Goal: Check status: Check status

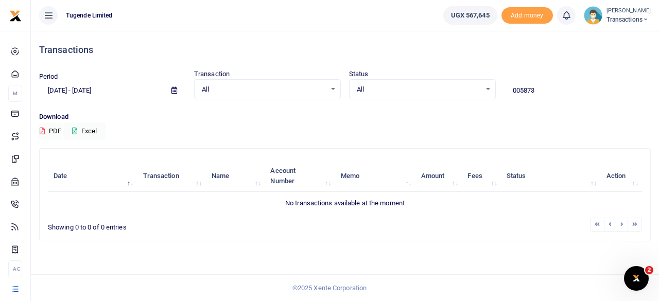
click at [176, 90] on icon at bounding box center [174, 90] width 6 height 7
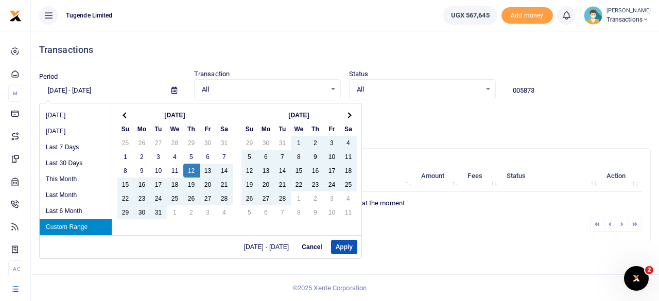
click at [136, 90] on input "01/12/2023 - 01/31/2024" at bounding box center [101, 91] width 124 height 18
click at [96, 91] on input "01/12/2023 - 01/31/2025" at bounding box center [101, 91] width 124 height 18
click at [130, 90] on input "01/12/2023 - 01/31/2025" at bounding box center [101, 91] width 124 height 18
click at [95, 90] on input "01/12/2023 - 01/31/2024" at bounding box center [101, 91] width 124 height 18
click at [105, 90] on input "01/12/2023 - 06/31/2024" at bounding box center [101, 91] width 124 height 18
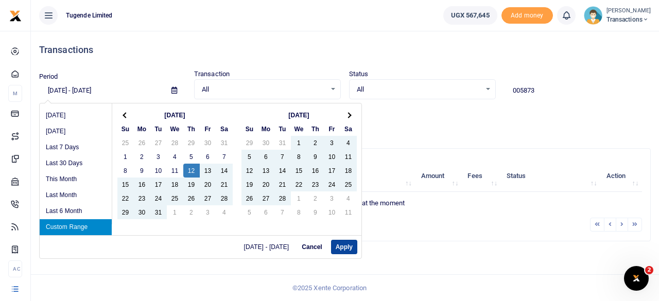
type input "01/12/2023 - 06/30/2024"
click at [343, 247] on button "Apply" at bounding box center [344, 247] width 26 height 14
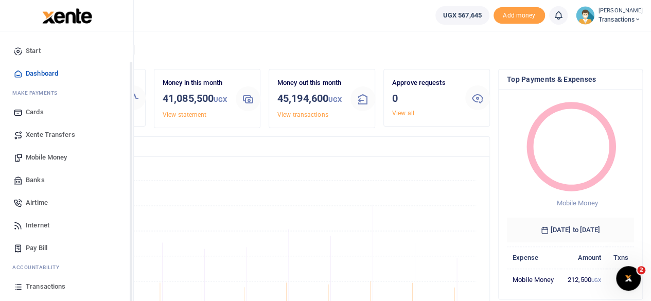
scroll to position [66, 0]
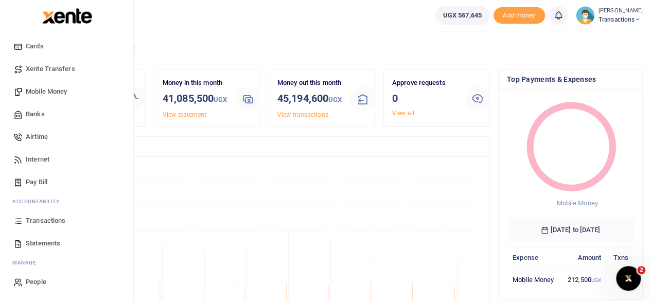
click at [50, 215] on link "Transactions" at bounding box center [66, 221] width 117 height 23
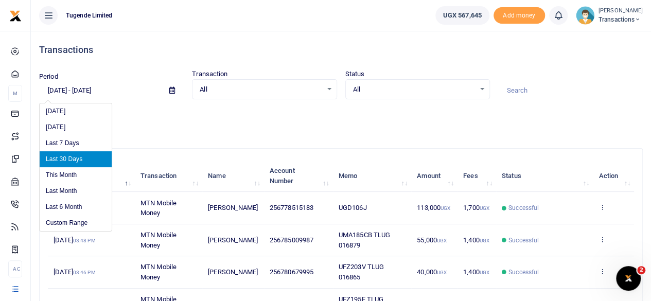
click at [81, 88] on input "08/25/2025 - 09/23/2025" at bounding box center [100, 91] width 122 height 18
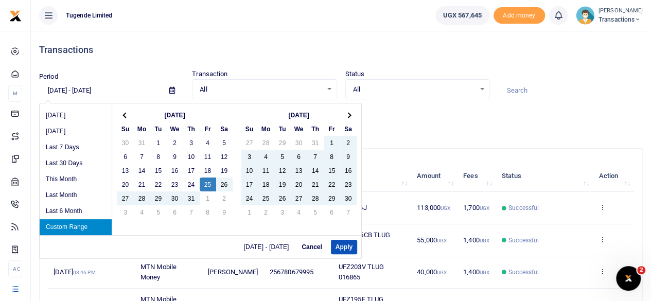
click at [54, 89] on input "08/25/2023 - 09/23/2025" at bounding box center [100, 91] width 122 height 18
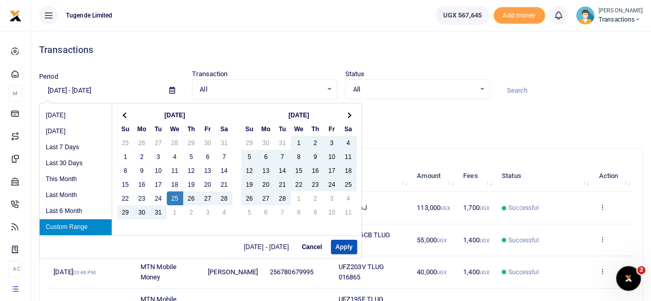
click at [125, 89] on input "01/25/2023 - 09/23/2025" at bounding box center [100, 91] width 122 height 18
click at [96, 89] on input "01/25/2023 - 09/23/2025" at bounding box center [100, 91] width 122 height 18
click at [143, 91] on input "01/25/2023 - 12/23/2025" at bounding box center [100, 91] width 122 height 18
type input "01/25/2023 - 12/23/2025"
click at [346, 251] on button "Apply" at bounding box center [344, 247] width 26 height 14
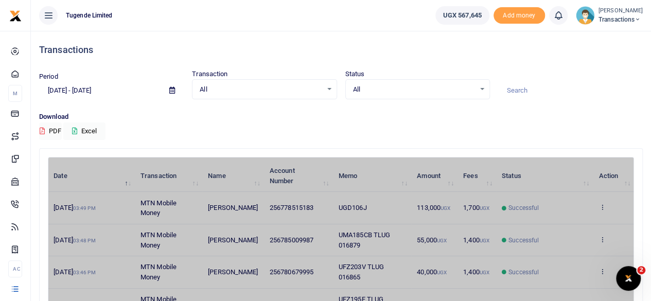
click at [517, 91] on input at bounding box center [570, 91] width 145 height 18
paste input "TLUG005672"
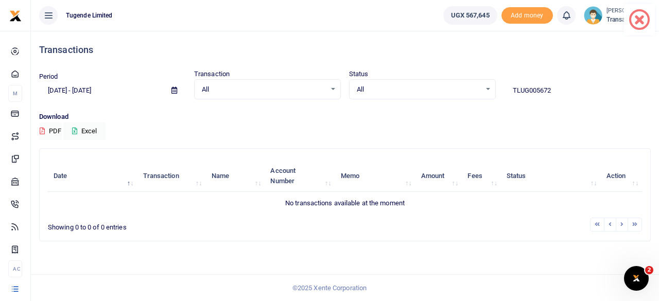
click at [529, 90] on input "TLUG005672" at bounding box center [577, 91] width 147 height 18
type input "005672"
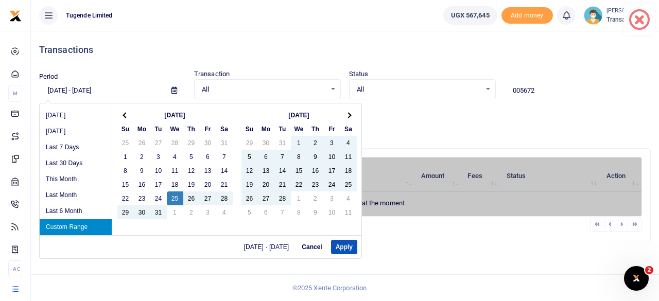
click at [141, 88] on input "01/25/2023 - 12/23/2025" at bounding box center [101, 91] width 124 height 18
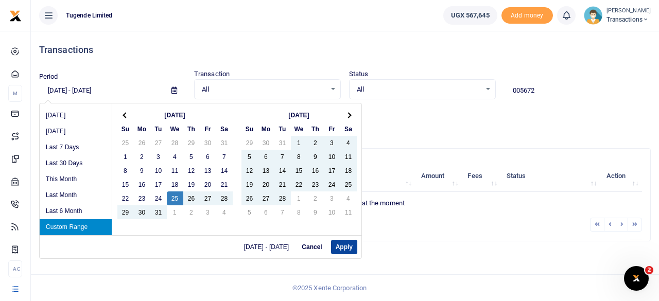
click at [348, 252] on button "Apply" at bounding box center [344, 247] width 26 height 14
click at [82, 90] on input "01/25/2023 - 12/23/2023" at bounding box center [101, 91] width 124 height 18
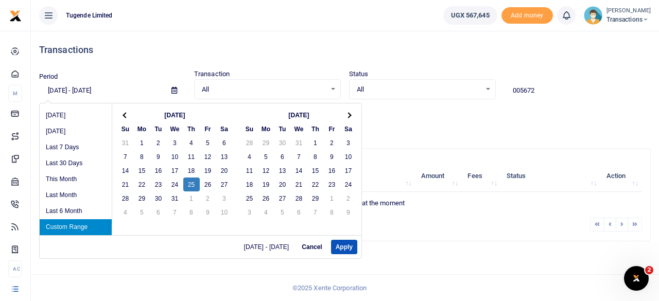
click at [130, 90] on input "01/25/2024 - 12/23/2023" at bounding box center [101, 91] width 124 height 18
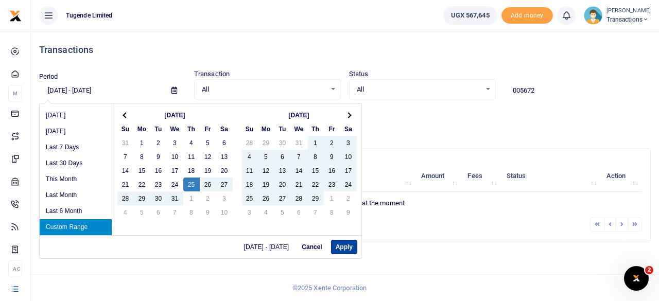
type input "01/25/2024 - 12/23/2024"
click at [344, 247] on button "Apply" at bounding box center [344, 247] width 26 height 14
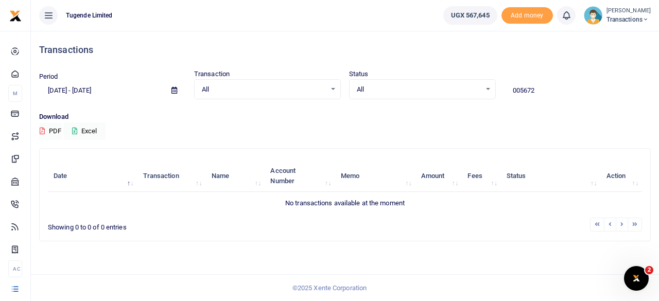
click at [509, 93] on input "005672" at bounding box center [577, 91] width 147 height 18
click at [553, 89] on input "005672" at bounding box center [577, 91] width 147 height 18
type input "0"
